Goal: Transaction & Acquisition: Purchase product/service

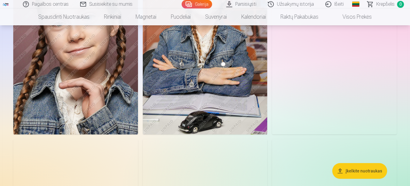
scroll to position [2955, 0]
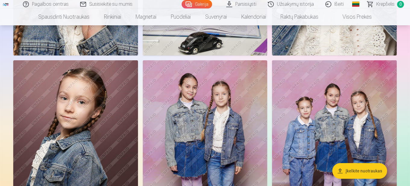
click at [245, 5] on link "Parsisiųsti" at bounding box center [242, 4] width 42 height 8
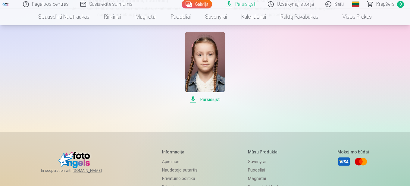
scroll to position [121, 0]
click at [212, 99] on span "Parsisiųsti" at bounding box center [205, 98] width 40 height 7
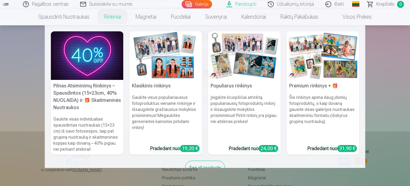
click at [85, 47] on img at bounding box center [87, 55] width 73 height 49
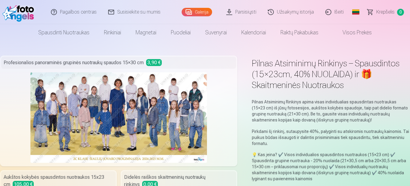
click at [203, 9] on link "Galerija" at bounding box center [197, 12] width 30 height 8
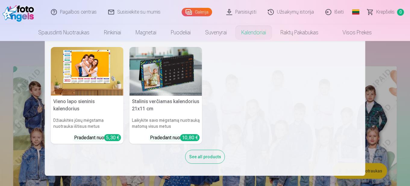
click at [401, 48] on nav "Vieno lapo sieninis kalendorius Džiaukitės jūsų mėgstama nuotrauka ištisus metu…" at bounding box center [205, 108] width 410 height 135
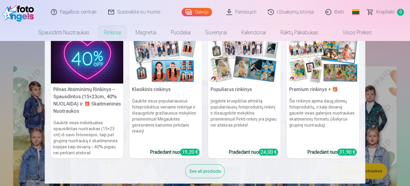
scroll to position [19, 0]
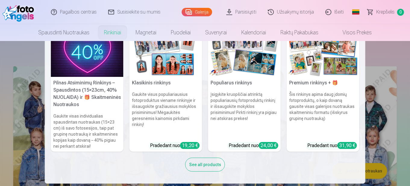
click at [200, 166] on div "See all products" at bounding box center [205, 165] width 40 height 14
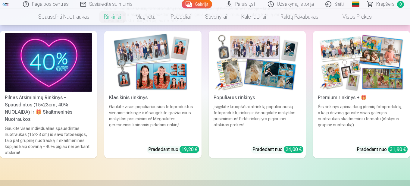
scroll to position [60, 0]
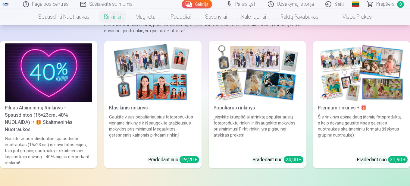
click at [271, 124] on div "Įsigykite kruopščiai atrinktą populiariausių fotoproduktų rinkinį ir išsaugokit…" at bounding box center [257, 132] width 92 height 37
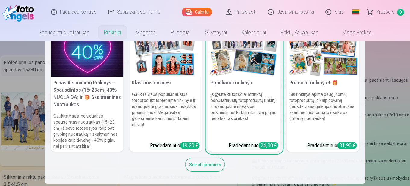
click at [202, 165] on div "See all products" at bounding box center [205, 165] width 40 height 14
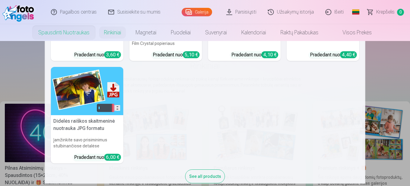
scroll to position [90, 0]
click at [81, 78] on img at bounding box center [87, 91] width 73 height 49
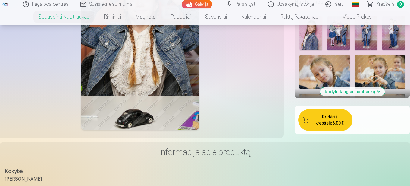
scroll to position [181, 0]
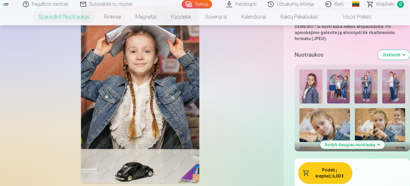
click at [364, 142] on button "Rodyti daugiau nuotraukų" at bounding box center [352, 144] width 65 height 8
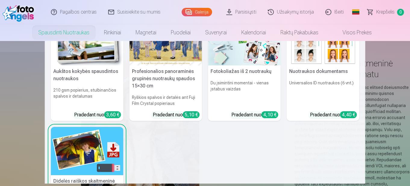
scroll to position [0, 0]
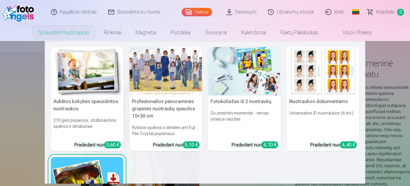
click at [84, 94] on img at bounding box center [87, 71] width 73 height 49
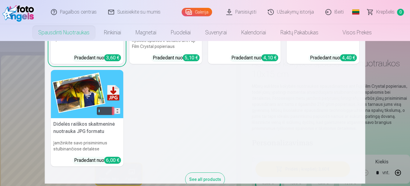
scroll to position [90, 0]
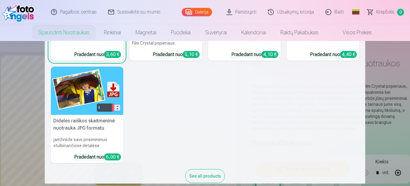
click at [84, 106] on img at bounding box center [87, 91] width 73 height 49
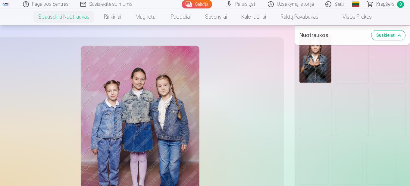
scroll to position [1296, 0]
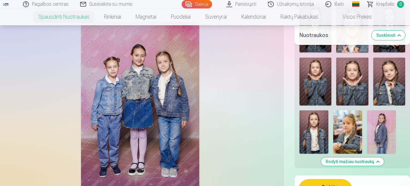
click at [395, 91] on img at bounding box center [390, 82] width 32 height 48
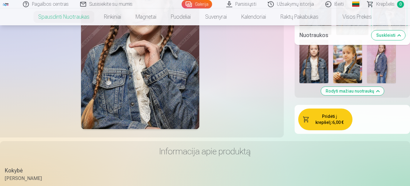
scroll to position [1387, 0]
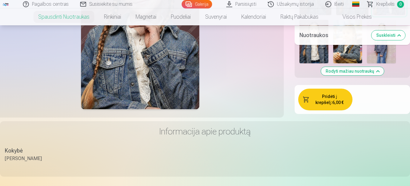
click at [338, 98] on button "Pridėti į krepšelį : 6,00 €" at bounding box center [325, 100] width 54 height 22
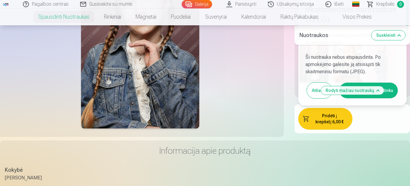
scroll to position [1357, 0]
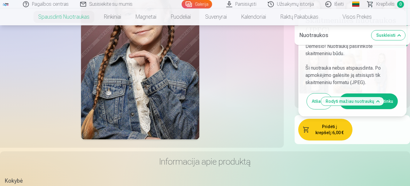
click at [388, 95] on button "Aš susipažinau ir sutinku" at bounding box center [369, 101] width 58 height 16
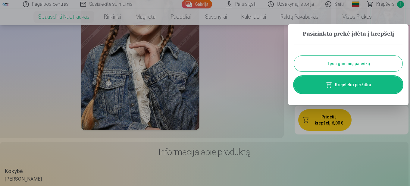
scroll to position [1372, 0]
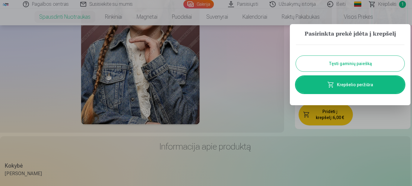
click at [370, 55] on div "Tęsti gaminių paiešką Krepšelio peržiūra" at bounding box center [350, 69] width 109 height 61
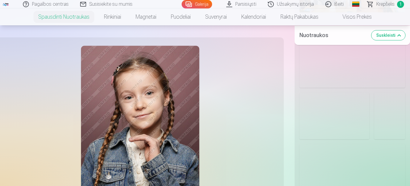
scroll to position [708, 0]
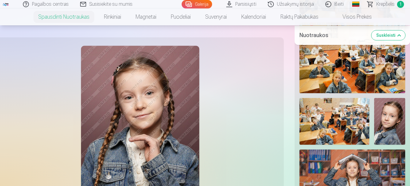
click at [396, 123] on img at bounding box center [389, 121] width 31 height 47
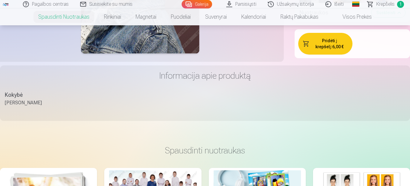
scroll to position [1432, 0]
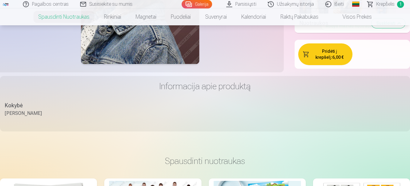
click at [332, 46] on button "Pridėti į krepšelį : 6,00 €" at bounding box center [325, 54] width 54 height 22
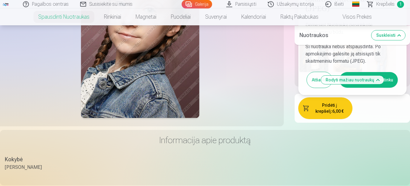
scroll to position [1372, 0]
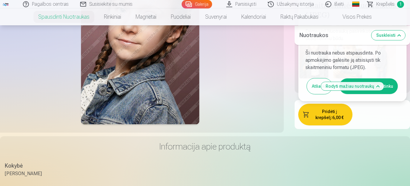
click at [386, 85] on button "Aš susipažinau ir sutinku" at bounding box center [369, 86] width 58 height 16
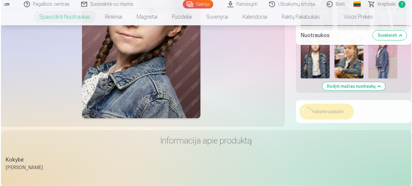
scroll to position [1387, 0]
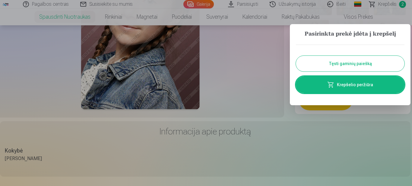
click at [362, 87] on link "Krepšelio peržiūra" at bounding box center [350, 84] width 109 height 17
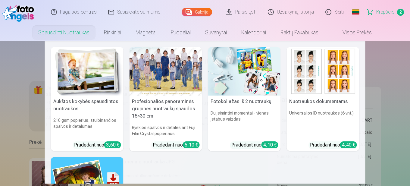
click at [73, 86] on img at bounding box center [87, 71] width 73 height 49
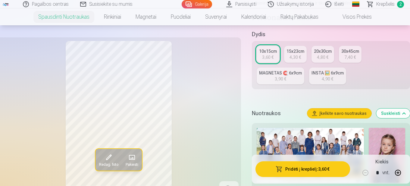
scroll to position [211, 0]
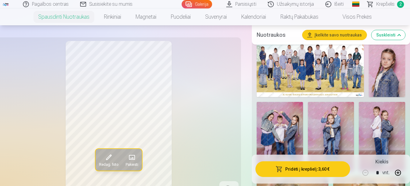
click at [318, 85] on img at bounding box center [310, 69] width 107 height 55
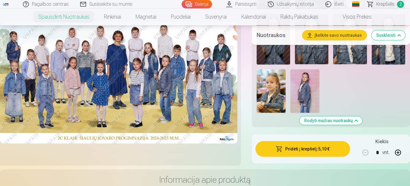
scroll to position [935, 0]
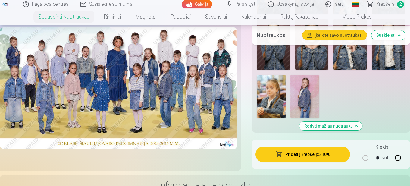
click at [311, 155] on button "Pridėti į krepšelį : 5,10 €" at bounding box center [303, 155] width 95 height 16
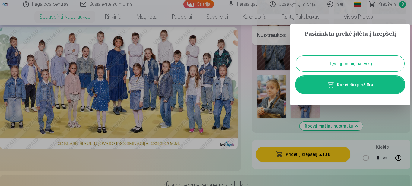
click at [358, 65] on button "Tęsti gaminių paiešką" at bounding box center [350, 64] width 109 height 16
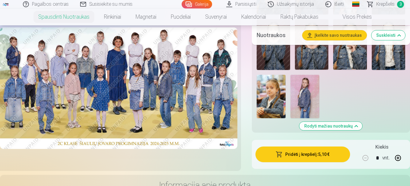
click at [384, 4] on span "Krepšelis" at bounding box center [386, 4] width 18 height 7
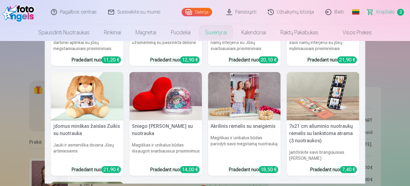
scroll to position [90, 0]
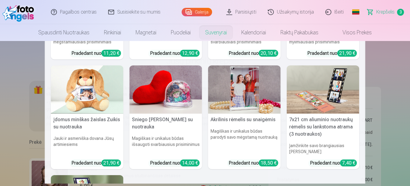
click at [9, 110] on nav "Personalizuotas kompiuterio pelės kilimėlis su nuotrauka Pridėkite asmeninių de…" at bounding box center [205, 112] width 410 height 143
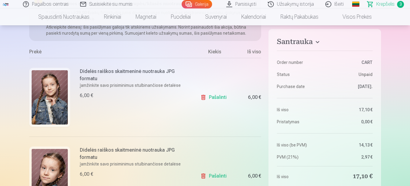
click at [214, 99] on link "Pašalinti" at bounding box center [214, 97] width 29 height 12
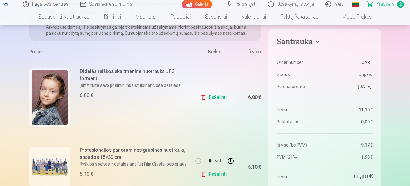
click at [216, 99] on link "Pašalinti" at bounding box center [214, 97] width 29 height 12
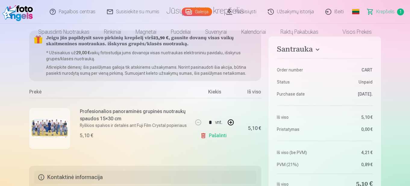
scroll to position [0, 0]
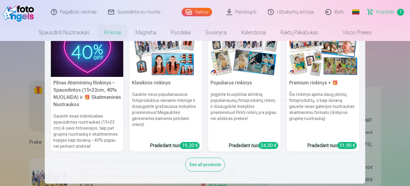
click at [161, 62] on img at bounding box center [166, 52] width 73 height 49
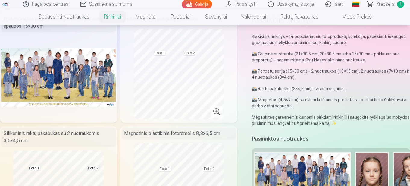
scroll to position [30, 0]
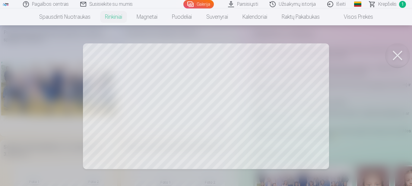
click at [397, 51] on button at bounding box center [397, 55] width 24 height 24
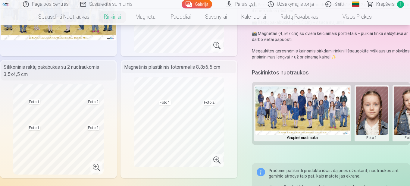
scroll to position [121, 0]
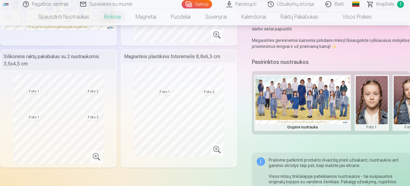
drag, startPoint x: 367, startPoint y: 94, endPoint x: 325, endPoint y: 93, distance: 41.9
click at [325, 93] on div "Grupinė nuotrauka Foto 1 Foto 2" at bounding box center [331, 102] width 158 height 63
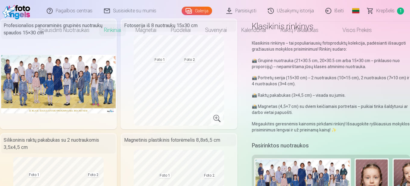
scroll to position [0, 0]
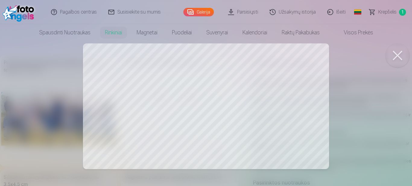
click at [289, 77] on div at bounding box center [206, 93] width 412 height 186
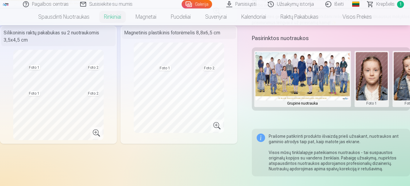
scroll to position [151, 0]
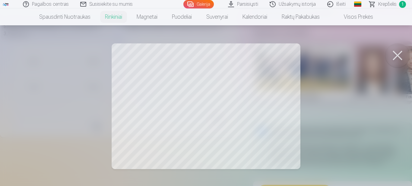
click at [397, 52] on button at bounding box center [397, 55] width 24 height 24
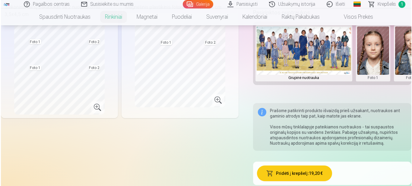
scroll to position [241, 0]
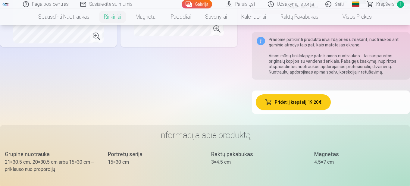
click at [316, 101] on button "Pridėti į krepšelį : 19,20 €" at bounding box center [293, 102] width 75 height 16
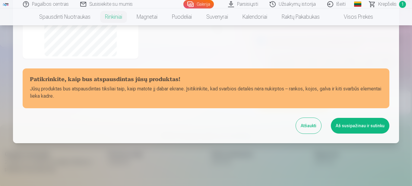
scroll to position [160, 0]
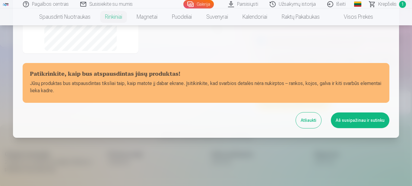
click at [374, 119] on button "Aš susipažinau ir sutinku" at bounding box center [360, 120] width 58 height 16
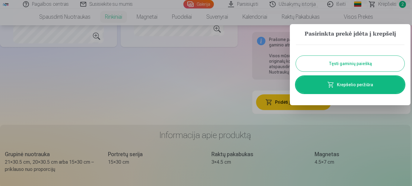
click at [364, 85] on link "Krepšelio peržiūra" at bounding box center [350, 84] width 109 height 17
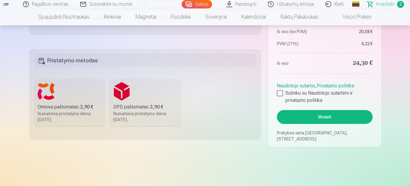
scroll to position [332, 0]
click at [69, 93] on label "Omniva paštomatas : 2,90 € Numatoma pristatymo diena 20.09.2025." at bounding box center [69, 102] width 71 height 47
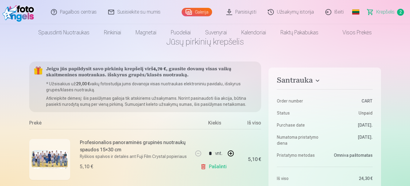
scroll to position [60, 0]
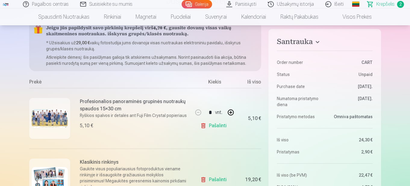
click at [220, 127] on link "Pašalinti" at bounding box center [214, 126] width 29 height 12
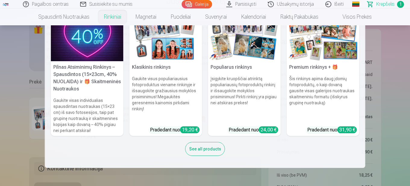
click at [252, 63] on h5 "Populiarus rinkinys" at bounding box center [244, 67] width 73 height 12
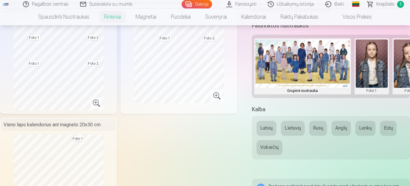
scroll to position [211, 0]
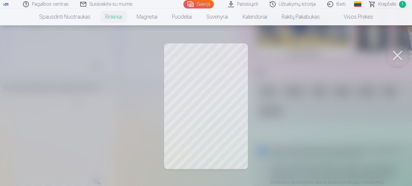
click at [201, 87] on div at bounding box center [206, 93] width 412 height 186
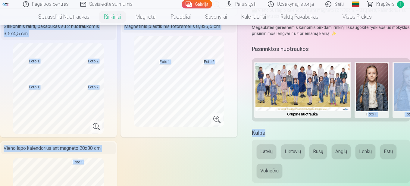
scroll to position [0, 20]
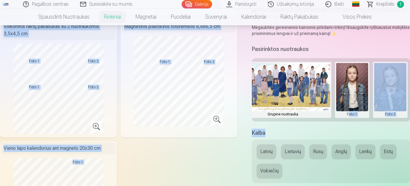
drag, startPoint x: 369, startPoint y: 121, endPoint x: 412, endPoint y: 134, distance: 44.4
click at [212, 173] on div "Profesionalios panoraminės grupinės nuotraukų spaudos 15×30 cm Fotoserija iš 8 …" at bounding box center [119, 78] width 238 height 347
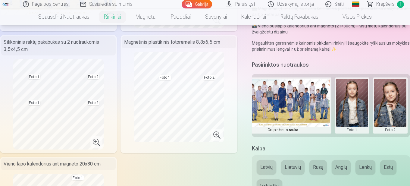
scroll to position [121, 0]
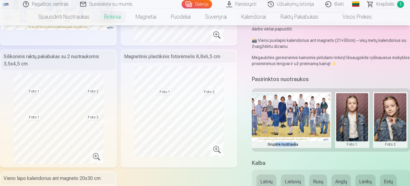
drag, startPoint x: 296, startPoint y: 153, endPoint x: 275, endPoint y: 147, distance: 21.9
click at [275, 147] on div "Populiarus rinkinys Populiarus rinkinys – tai populiariausių fotoproduktų kolek…" at bounding box center [205, 180] width 410 height 491
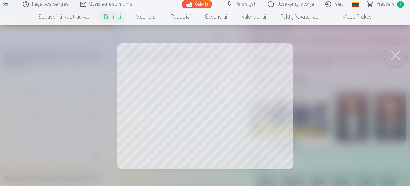
scroll to position [0, 19]
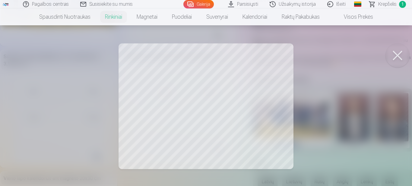
click at [398, 56] on button at bounding box center [397, 55] width 24 height 24
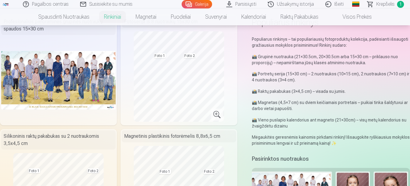
scroll to position [30, 0]
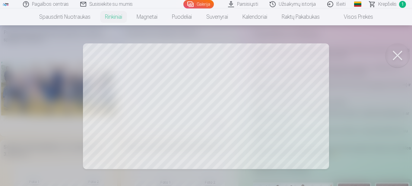
click at [264, 80] on div at bounding box center [206, 93] width 412 height 186
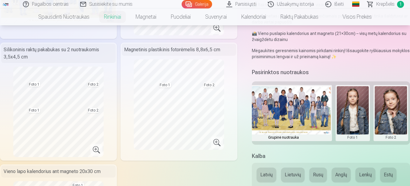
scroll to position [151, 0]
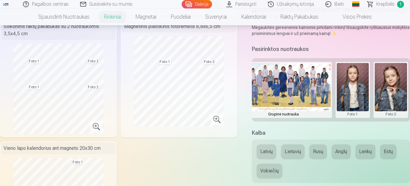
click at [393, 103] on button at bounding box center [391, 90] width 32 height 54
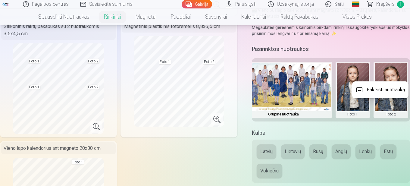
click at [372, 39] on div at bounding box center [205, 93] width 410 height 186
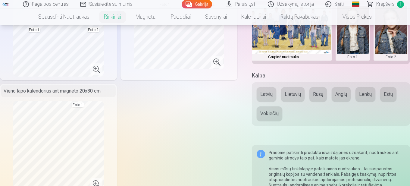
scroll to position [211, 0]
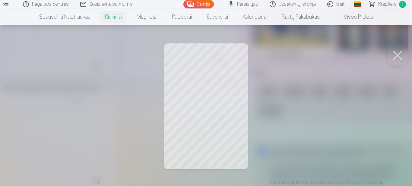
drag, startPoint x: 224, startPoint y: 93, endPoint x: 212, endPoint y: 92, distance: 11.9
click at [212, 92] on div at bounding box center [206, 93] width 412 height 186
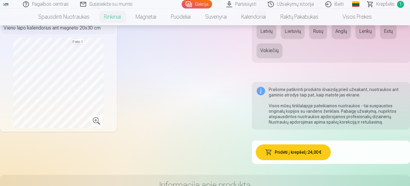
scroll to position [271, 0]
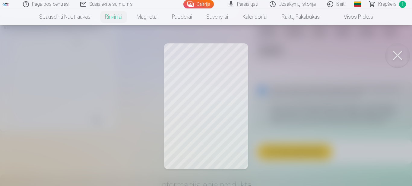
click at [223, 97] on div at bounding box center [206, 93] width 412 height 186
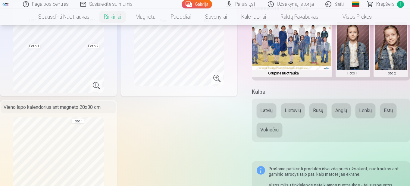
scroll to position [181, 0]
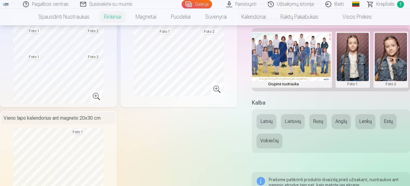
click at [292, 119] on button "Lietuvių" at bounding box center [293, 121] width 24 height 14
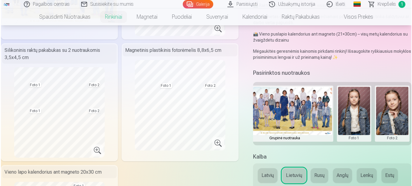
scroll to position [121, 0]
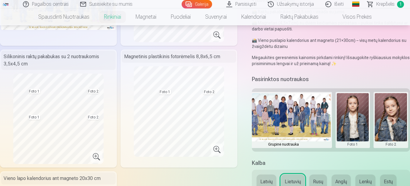
click at [361, 120] on button at bounding box center [353, 120] width 32 height 54
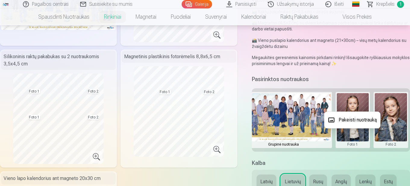
click at [361, 119] on button "Pakeisti nuotrauką" at bounding box center [352, 120] width 56 height 17
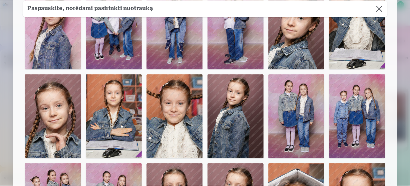
scroll to position [0, 0]
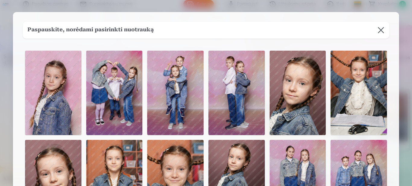
click at [175, 91] on img at bounding box center [175, 93] width 56 height 84
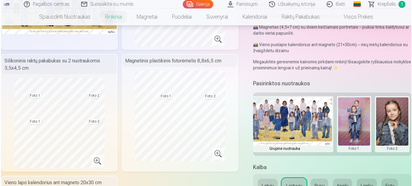
scroll to position [151, 0]
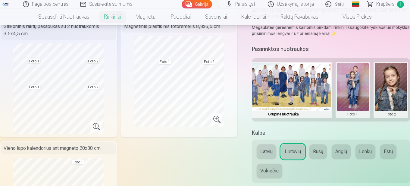
click at [351, 100] on button at bounding box center [353, 90] width 32 height 54
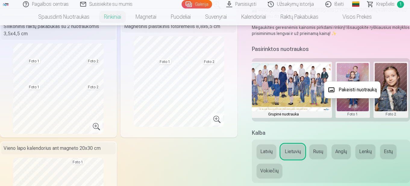
click at [351, 89] on button "Pakeisti nuotrauką" at bounding box center [352, 89] width 56 height 17
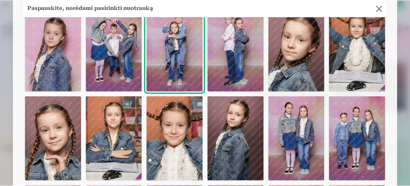
scroll to position [30, 0]
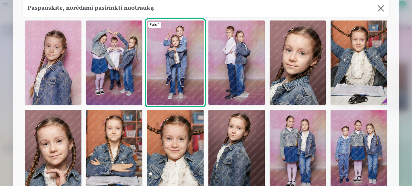
click at [67, 90] on img at bounding box center [53, 63] width 56 height 84
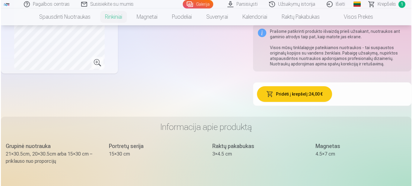
scroll to position [332, 0]
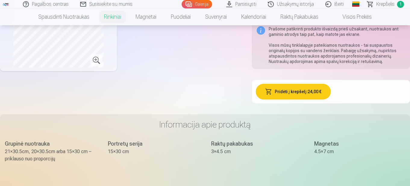
click at [305, 97] on button "Pridėti į krepšelį : 24,00 €" at bounding box center [293, 92] width 75 height 16
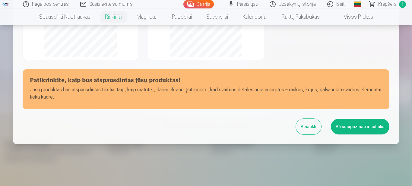
scroll to position [160, 0]
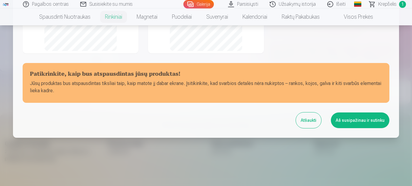
click at [372, 122] on button "Aš susipažinau ir sutinku" at bounding box center [360, 120] width 58 height 16
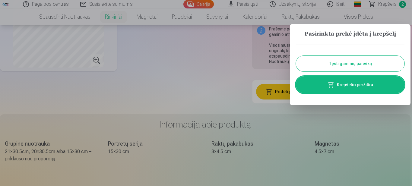
click at [359, 87] on link "Krepšelio peržiūra" at bounding box center [350, 84] width 109 height 17
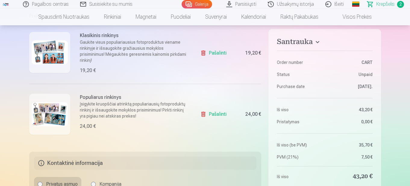
scroll to position [121, 0]
click at [221, 52] on link "Pašalinti" at bounding box center [214, 53] width 29 height 12
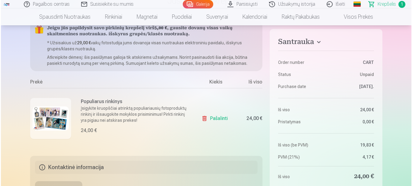
scroll to position [30, 0]
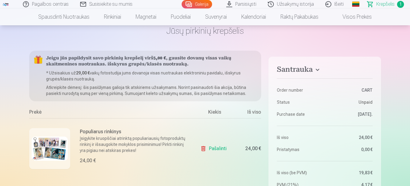
click at [125, 133] on h6 "Populiarus rinkinys" at bounding box center [134, 131] width 109 height 7
click at [34, 134] on div at bounding box center [49, 148] width 41 height 41
click at [56, 144] on img at bounding box center [50, 149] width 36 height 24
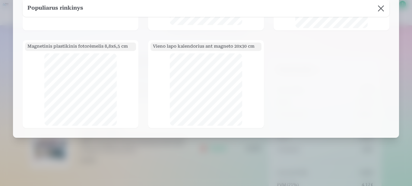
scroll to position [0, 0]
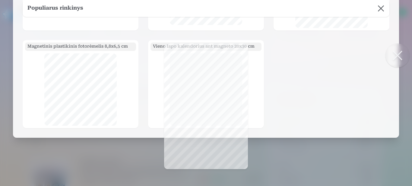
click at [289, 91] on div "Profesionalios panoraminės grupinės nuotraukų spaudos 15×30 cm Fotoserija iš 8 …" at bounding box center [206, 32] width 367 height 192
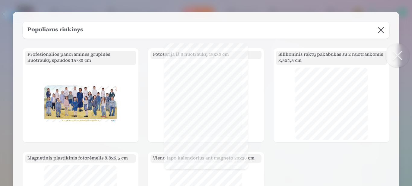
click at [393, 57] on button at bounding box center [397, 55] width 24 height 24
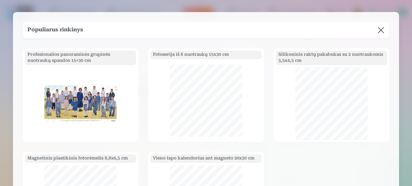
click at [381, 31] on button at bounding box center [380, 30] width 17 height 17
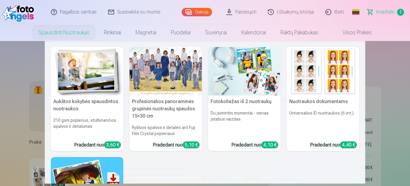
click at [76, 68] on img at bounding box center [87, 71] width 73 height 49
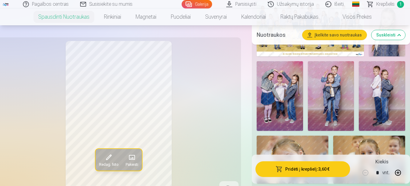
scroll to position [241, 0]
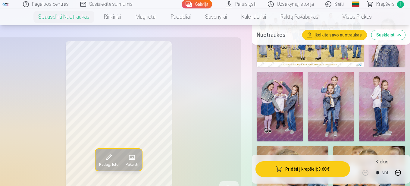
click at [325, 96] on img at bounding box center [331, 107] width 46 height 70
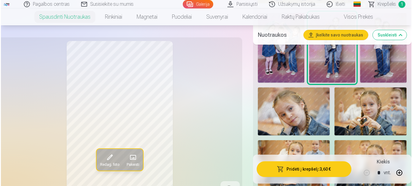
scroll to position [301, 0]
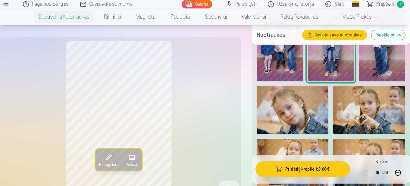
click at [320, 170] on button "Pridėti į krepšelį : 3,60 €" at bounding box center [303, 169] width 95 height 16
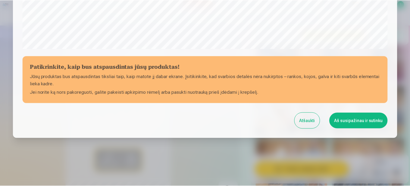
scroll to position [248, 0]
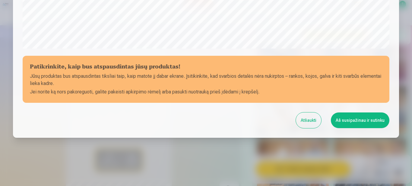
click at [374, 121] on button "Aš susipažinau ir sutinku" at bounding box center [360, 120] width 58 height 16
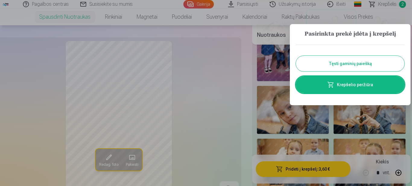
click at [372, 61] on button "Tęsti gaminių paiešką" at bounding box center [350, 64] width 109 height 16
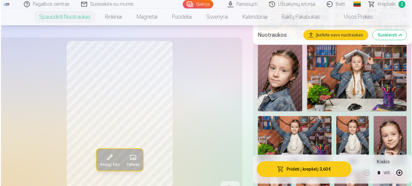
scroll to position [543, 0]
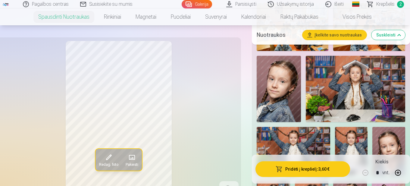
click at [270, 96] on img at bounding box center [279, 89] width 44 height 66
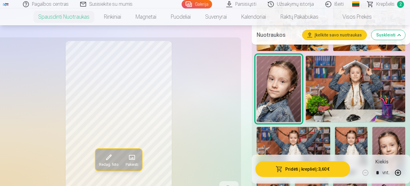
click at [313, 168] on button "Pridėti į krepšelį : 3,60 €" at bounding box center [303, 169] width 95 height 16
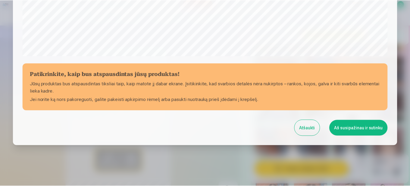
scroll to position [248, 0]
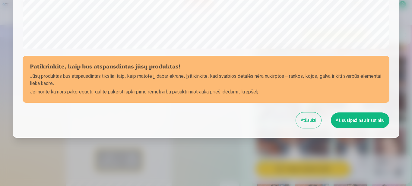
click at [371, 120] on button "Aš susipažinau ir sutinku" at bounding box center [360, 120] width 58 height 16
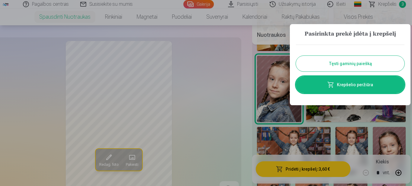
click at [360, 62] on button "Tęsti gaminių paiešką" at bounding box center [350, 64] width 109 height 16
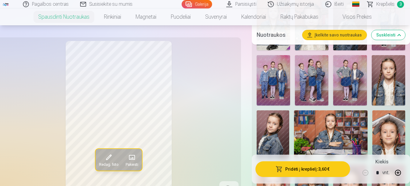
scroll to position [693, 0]
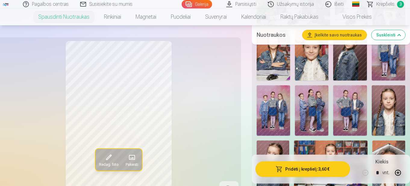
click at [273, 109] on img at bounding box center [273, 110] width 33 height 50
click at [307, 113] on img at bounding box center [311, 110] width 33 height 50
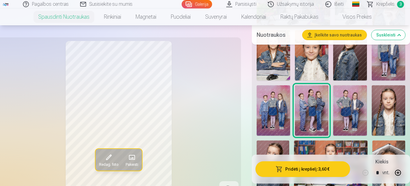
click at [345, 110] on img at bounding box center [349, 110] width 33 height 50
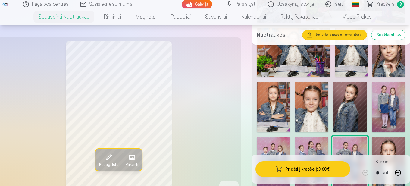
scroll to position [633, 0]
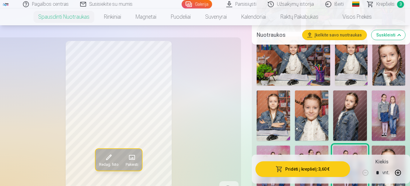
click at [396, 116] on img at bounding box center [388, 115] width 33 height 50
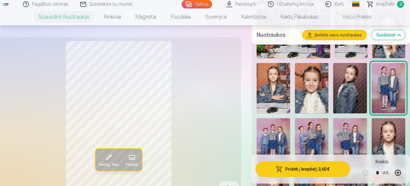
scroll to position [693, 0]
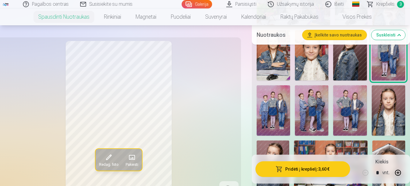
click at [286, 115] on img at bounding box center [273, 110] width 33 height 50
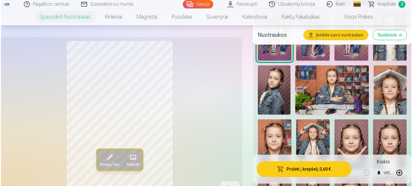
scroll to position [784, 0]
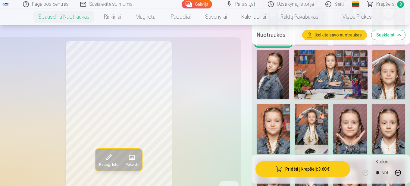
click at [327, 166] on button "Pridėti į krepšelį : 3,60 €" at bounding box center [303, 169] width 95 height 16
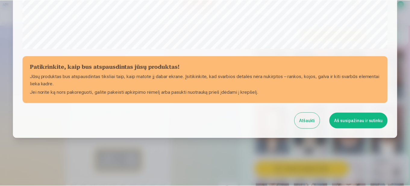
scroll to position [248, 0]
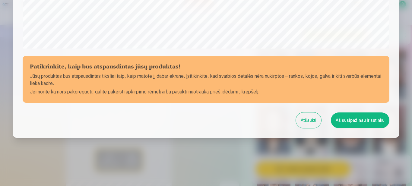
click at [371, 119] on button "Aš susipažinau ir sutinku" at bounding box center [360, 120] width 58 height 16
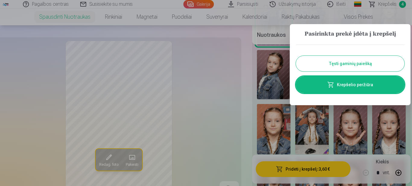
click at [370, 64] on button "Tęsti gaminių paiešką" at bounding box center [350, 64] width 109 height 16
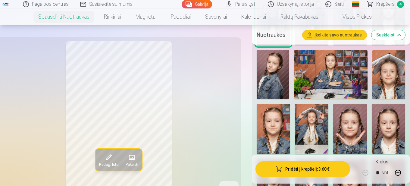
click at [392, 3] on span "Krepšelis" at bounding box center [386, 4] width 18 height 7
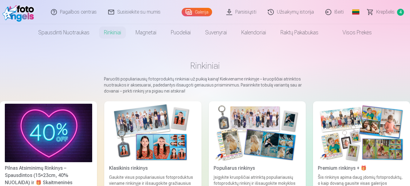
click at [200, 11] on link "Galerija" at bounding box center [197, 12] width 30 height 8
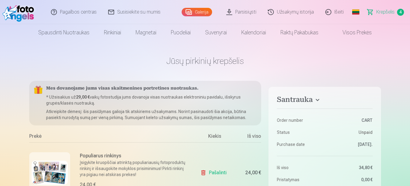
click at [203, 8] on link "Galerija" at bounding box center [197, 12] width 30 height 8
